Goal: Find contact information: Obtain details needed to contact an individual or organization

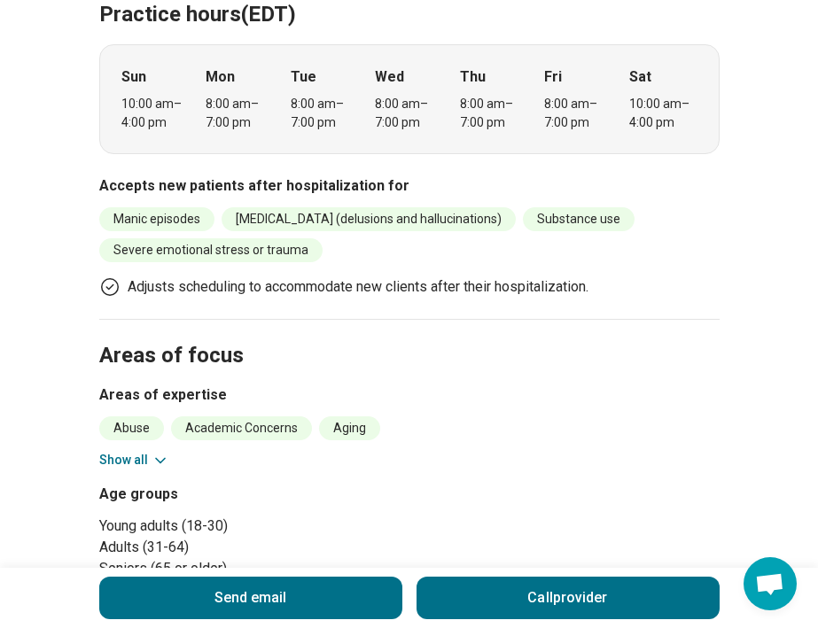
scroll to position [523, 0]
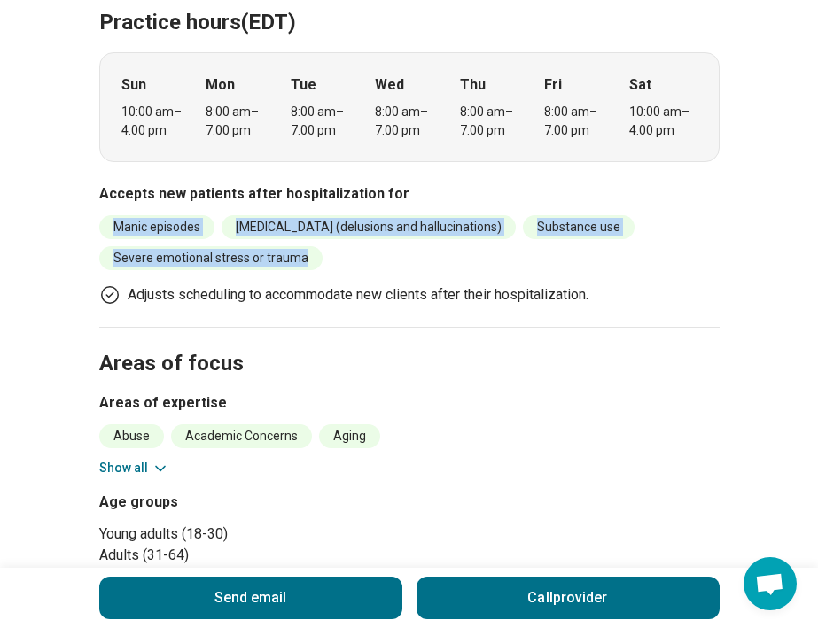
copy ul "Manic episodes [MEDICAL_DATA] (delusions and hallucinations) Substance use Seve…"
drag, startPoint x: 105, startPoint y: 223, endPoint x: 321, endPoint y: 260, distance: 219.3
click at [321, 260] on ul "Manic episodes [MEDICAL_DATA] (delusions and hallucinations) Substance use Seve…" at bounding box center [409, 242] width 621 height 55
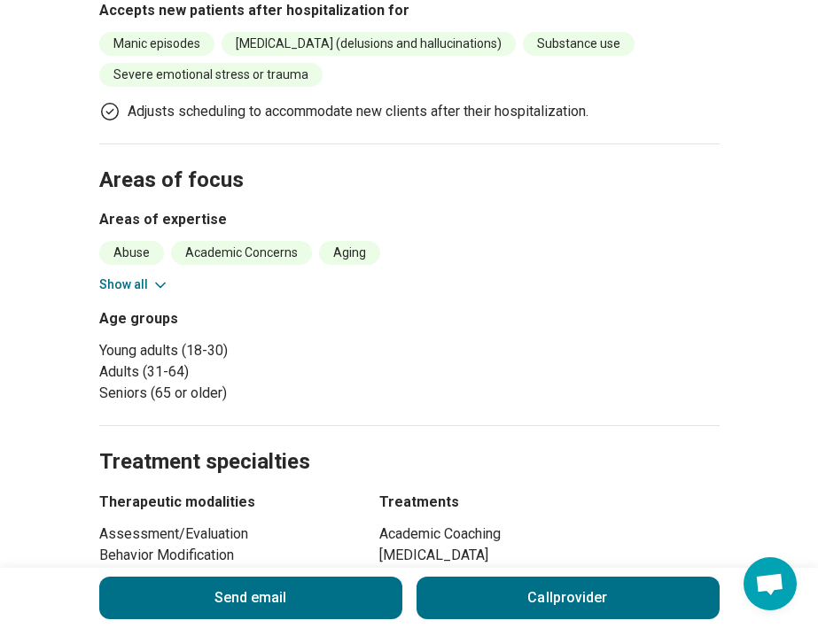
scroll to position [712, 0]
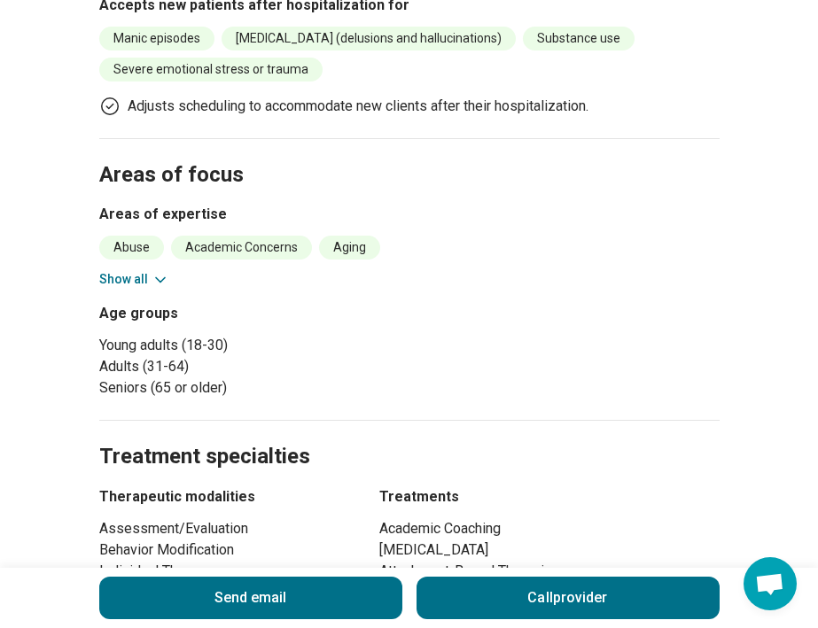
click at [127, 279] on button "Show all" at bounding box center [134, 279] width 70 height 19
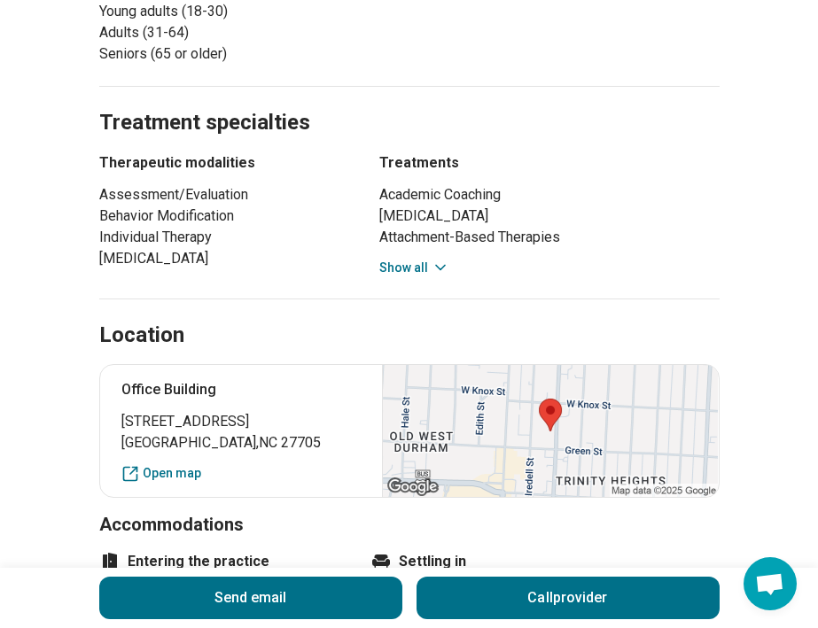
scroll to position [1557, 0]
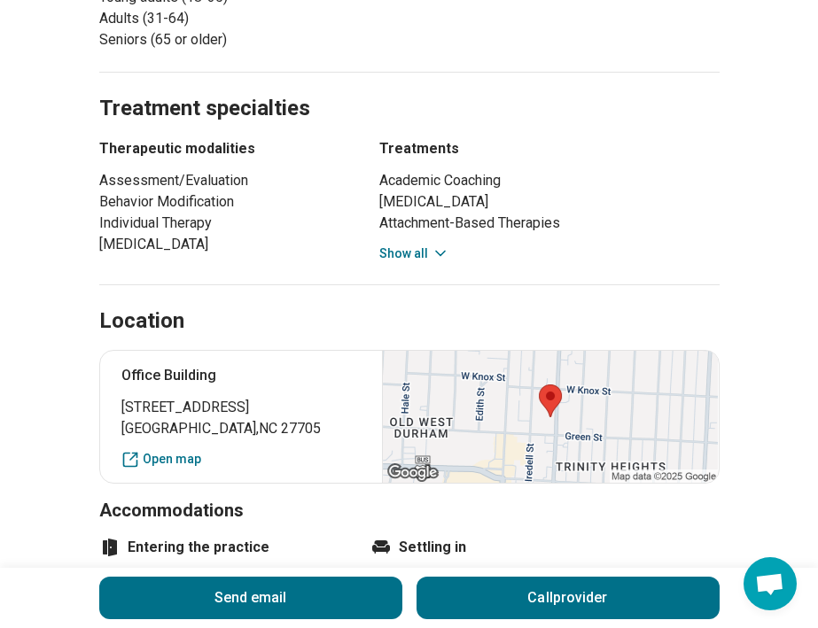
click at [425, 245] on button "Show all" at bounding box center [414, 254] width 70 height 19
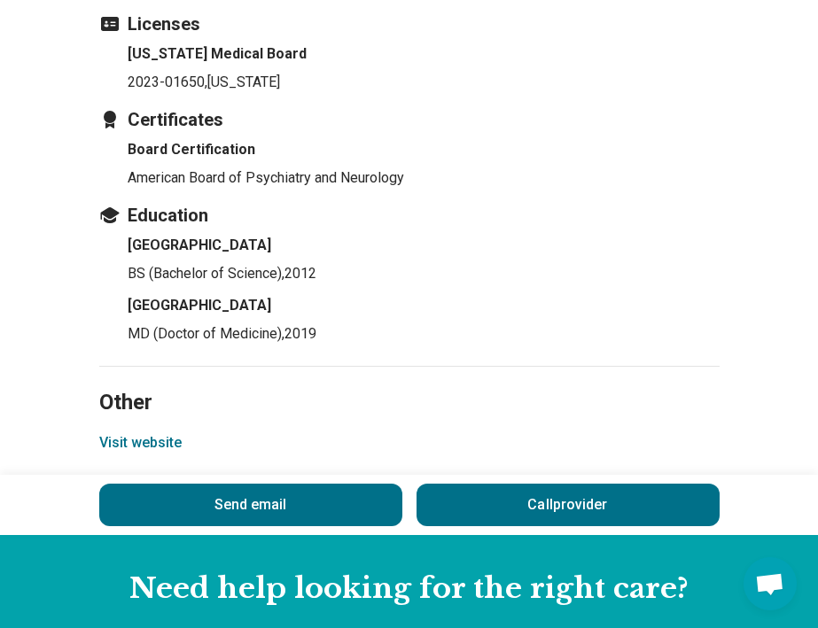
scroll to position [2931, 0]
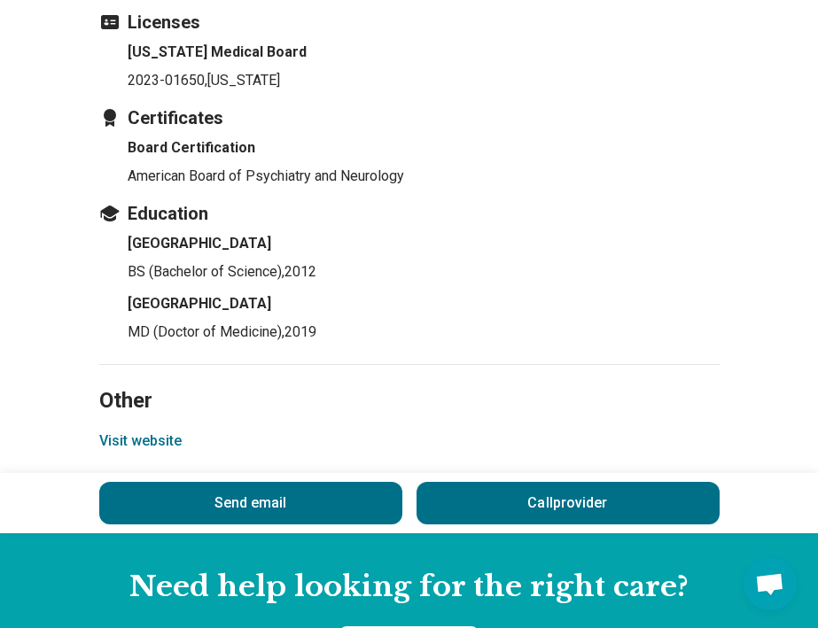
click at [160, 431] on button "Visit website" at bounding box center [140, 441] width 82 height 21
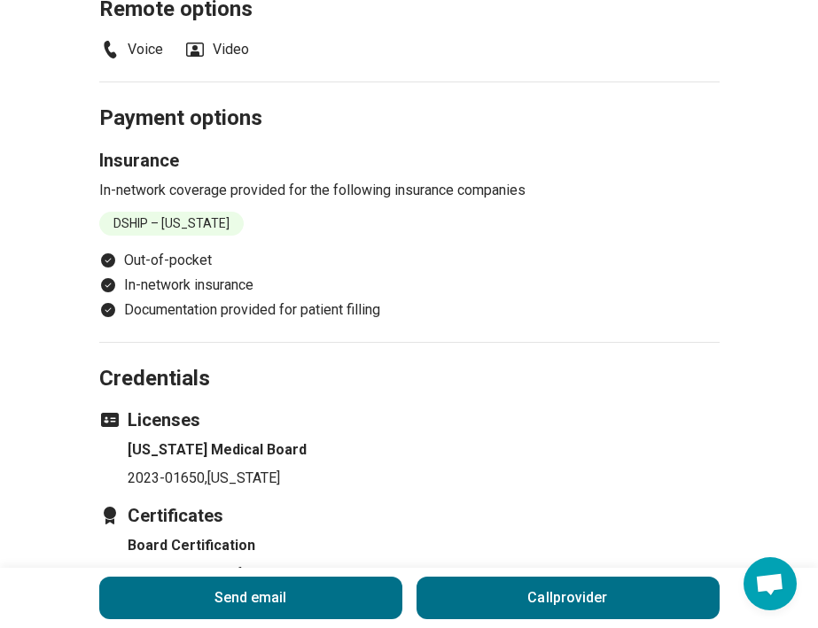
scroll to position [2513, 0]
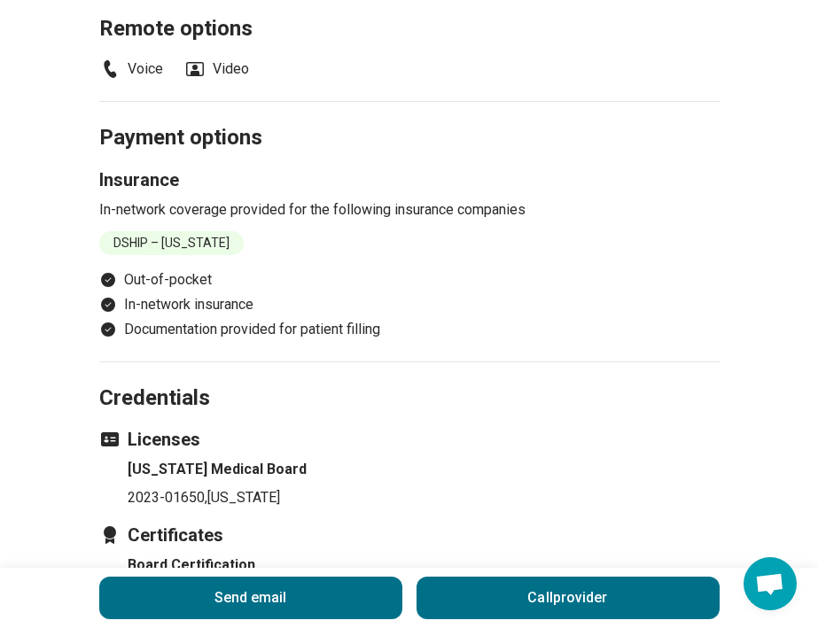
drag, startPoint x: 115, startPoint y: 229, endPoint x: 244, endPoint y: 226, distance: 128.6
click at [244, 231] on li "DSHIP – [US_STATE]" at bounding box center [171, 243] width 144 height 24
click at [279, 269] on li "Out-of-pocket" at bounding box center [409, 279] width 621 height 21
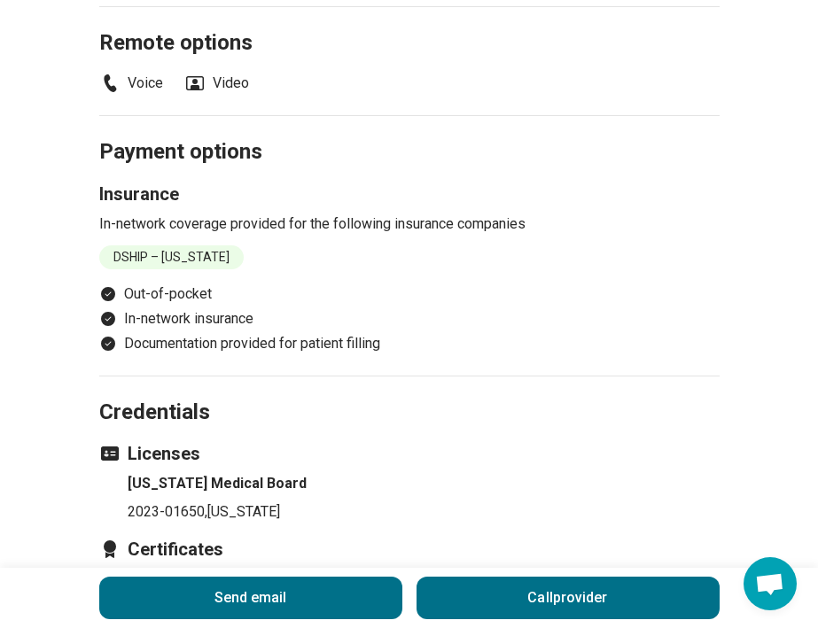
drag, startPoint x: 113, startPoint y: 246, endPoint x: 252, endPoint y: 240, distance: 138.4
click at [244, 246] on li "DSHIP – [US_STATE]" at bounding box center [171, 258] width 144 height 24
copy li "DSHIP – [US_STATE]"
drag, startPoint x: 253, startPoint y: 240, endPoint x: 446, endPoint y: 199, distance: 197.7
click at [426, 224] on div "Insurance In-network coverage provided for the following insurance companies DS…" at bounding box center [409, 226] width 621 height 88
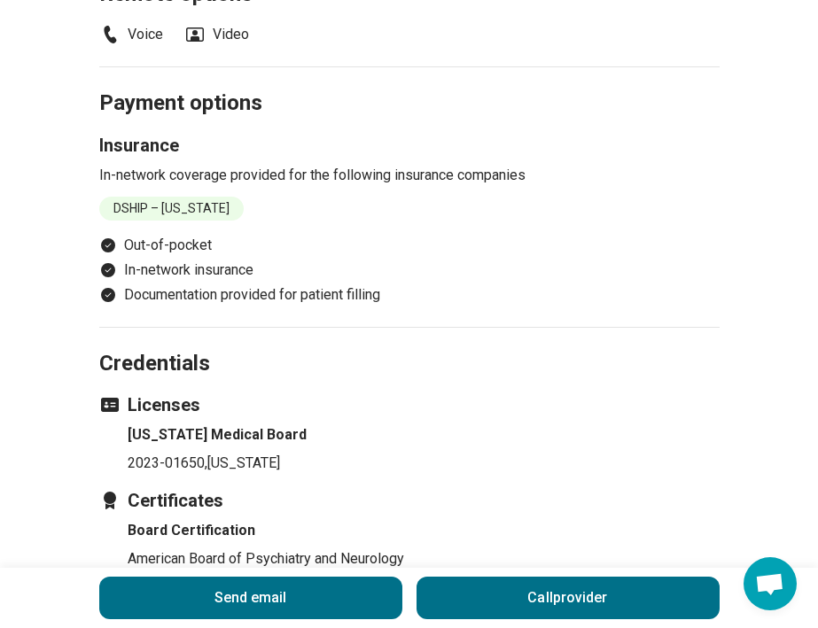
click at [597, 198] on ul "DSHIP – [US_STATE]" at bounding box center [409, 209] width 621 height 24
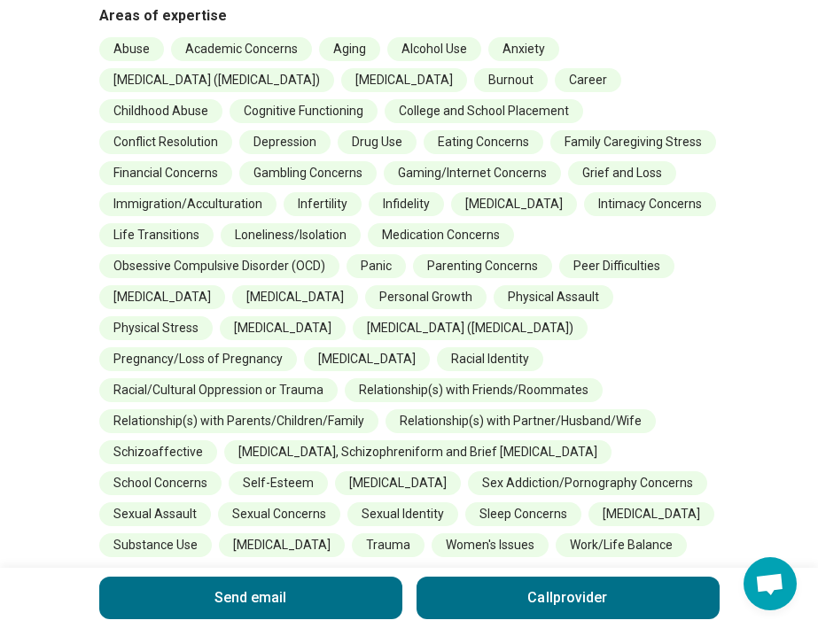
scroll to position [966, 0]
